Goal: Task Accomplishment & Management: Complete application form

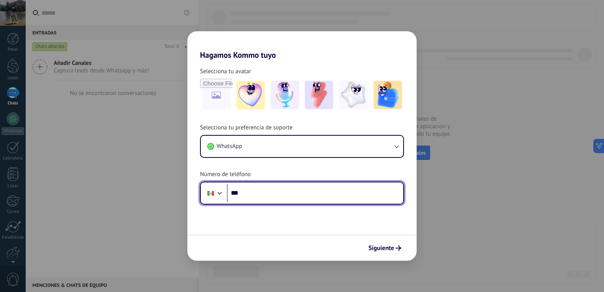
click at [270, 199] on input "***" at bounding box center [315, 193] width 176 height 18
click at [258, 196] on input "***" at bounding box center [315, 193] width 176 height 18
type input "******"
